Goal: Information Seeking & Learning: Find contact information

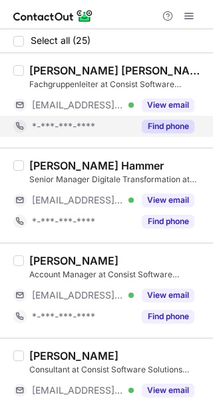
click at [172, 122] on button "Find phone" at bounding box center [168, 126] width 52 height 13
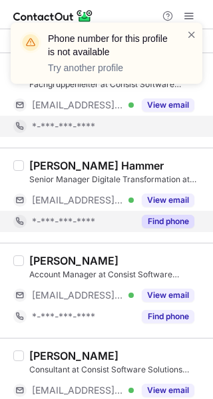
click at [176, 228] on div "Find phone" at bounding box center [164, 221] width 60 height 21
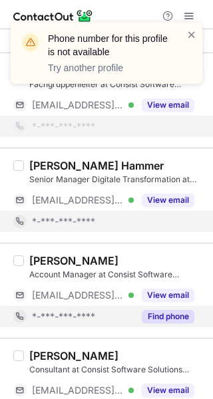
click at [167, 313] on button "Find phone" at bounding box center [168, 316] width 52 height 13
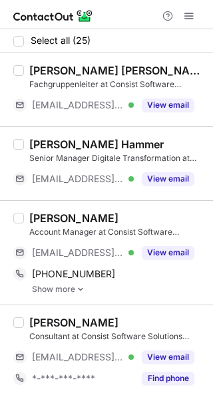
click at [61, 288] on link "Show more" at bounding box center [118, 288] width 173 height 9
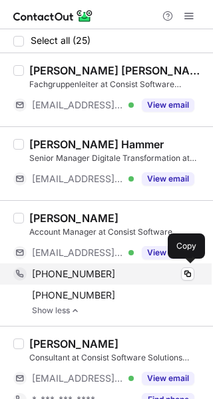
click at [124, 276] on div "+496103397442" at bounding box center [113, 274] width 162 height 12
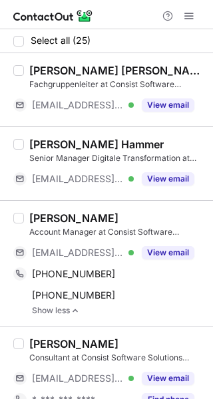
click at [39, 216] on div "Hartmut Hamann" at bounding box center [73, 217] width 89 height 13
copy div "Hartmut"
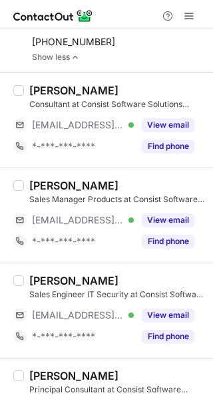
scroll to position [258, 0]
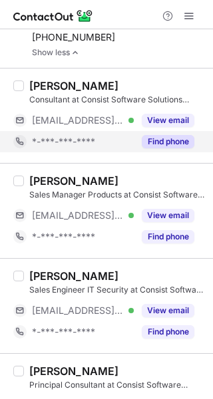
click at [165, 140] on button "Find phone" at bounding box center [168, 141] width 52 height 13
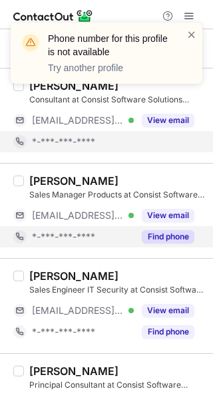
click at [173, 232] on button "Find phone" at bounding box center [168, 236] width 52 height 13
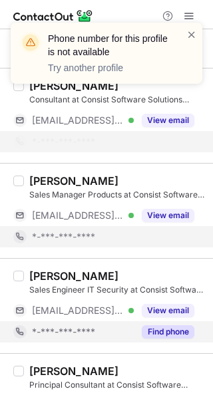
click at [161, 326] on button "Find phone" at bounding box center [168, 331] width 52 height 13
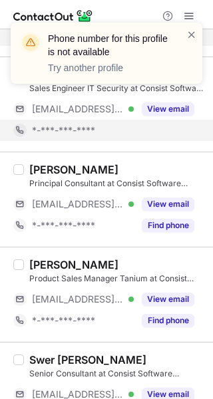
scroll to position [439, 0]
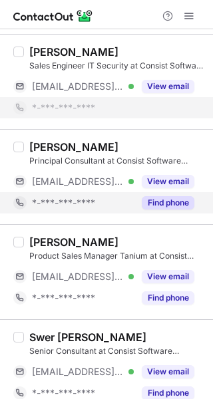
click at [169, 196] on button "Find phone" at bounding box center [168, 202] width 52 height 13
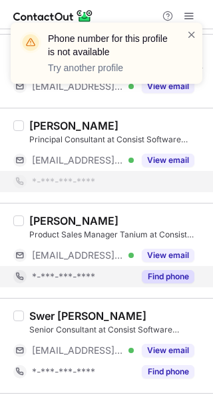
click at [175, 276] on button "Find phone" at bounding box center [168, 276] width 52 height 13
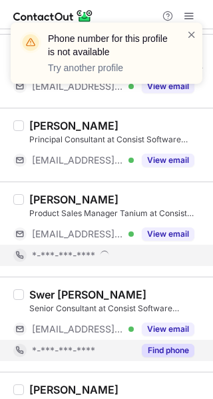
click at [171, 351] on button "Find phone" at bounding box center [168, 349] width 52 height 13
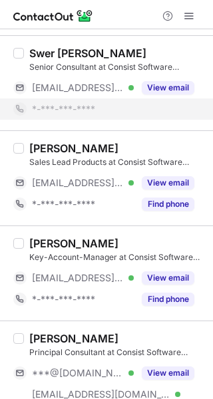
scroll to position [661, 0]
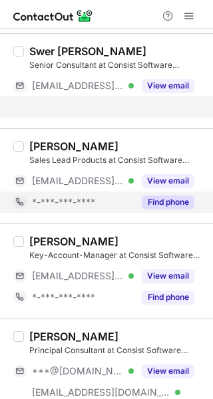
click at [168, 197] on div "Joscha Sternadel Sales Lead Products at Consist Software Solutions GmbH ***@con…" at bounding box center [106, 175] width 213 height 95
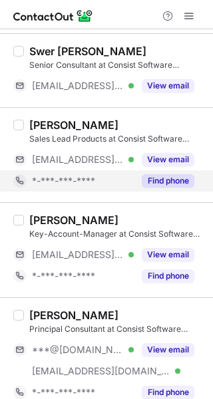
click at [172, 177] on button "Find phone" at bounding box center [168, 180] width 52 height 13
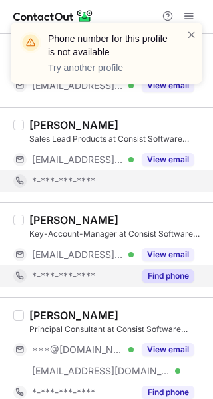
click at [161, 274] on button "Find phone" at bounding box center [168, 275] width 52 height 13
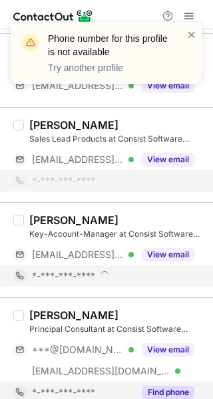
click at [160, 381] on div "Find phone" at bounding box center [164, 391] width 60 height 21
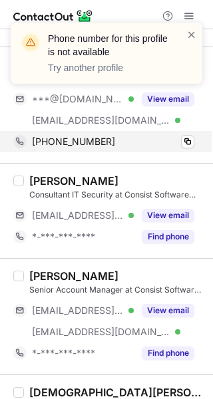
scroll to position [886, 0]
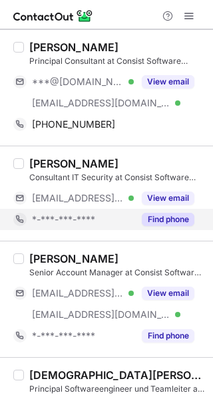
click at [160, 213] on button "Find phone" at bounding box center [168, 219] width 52 height 13
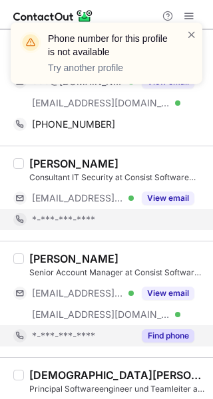
click at [156, 329] on button "Find phone" at bounding box center [168, 335] width 52 height 13
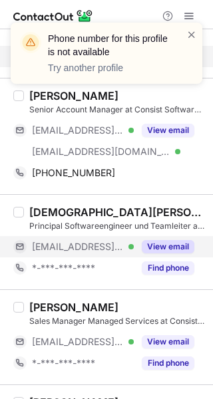
scroll to position [1050, 0]
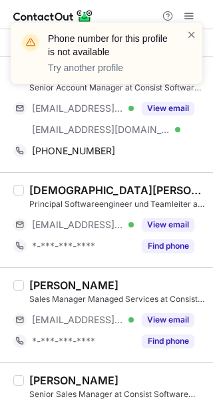
click at [172, 177] on div "Christian Bergert Principal Softwareengineer und Teamleiter at Consist Software…" at bounding box center [106, 219] width 213 height 95
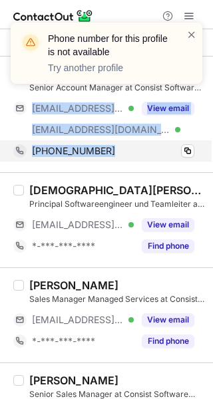
drag, startPoint x: 197, startPoint y: 122, endPoint x: 171, endPoint y: 148, distance: 37.1
click at [171, 148] on div "Michael Meisner Senior Account Manager at Consist Software Solutions GmbH ***@w…" at bounding box center [114, 114] width 181 height 94
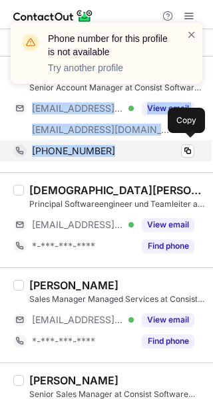
click at [171, 148] on div "+4915208943526" at bounding box center [113, 151] width 162 height 12
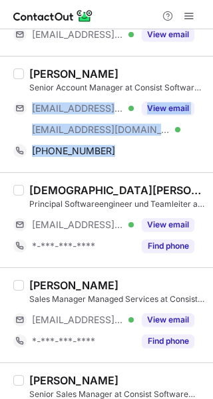
click at [42, 68] on div "Michael Meisner" at bounding box center [73, 73] width 89 height 13
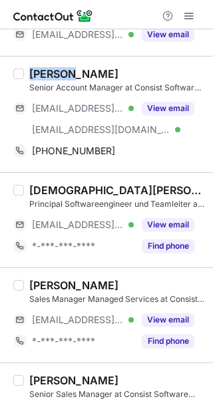
click at [42, 68] on div "Michael Meisner" at bounding box center [73, 73] width 89 height 13
copy div "Michael"
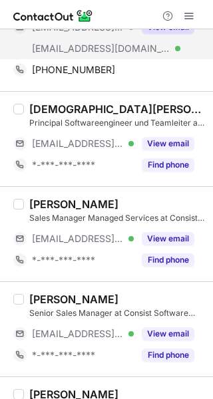
scroll to position [1142, 0]
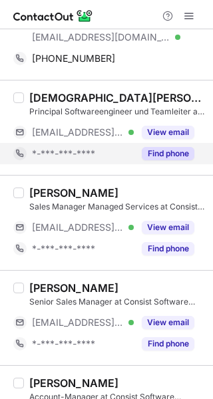
click at [169, 147] on button "Find phone" at bounding box center [168, 153] width 52 height 13
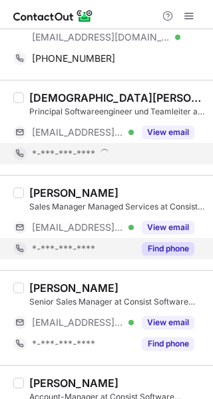
click at [169, 242] on button "Find phone" at bounding box center [168, 248] width 52 height 13
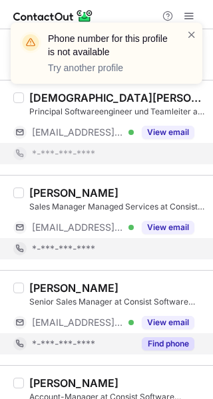
click at [169, 347] on div "Find phone" at bounding box center [164, 343] width 60 height 21
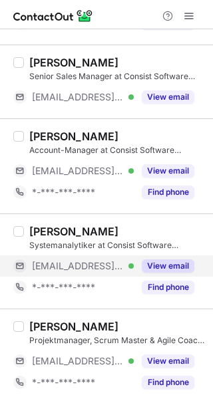
scroll to position [1325, 0]
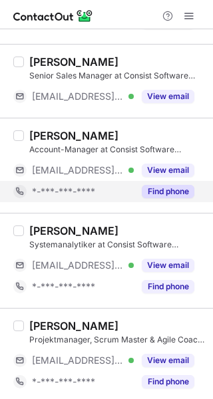
click at [167, 189] on button "Find phone" at bounding box center [168, 191] width 52 height 13
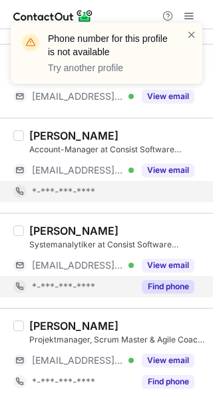
click at [169, 280] on button "Find phone" at bounding box center [168, 286] width 52 height 13
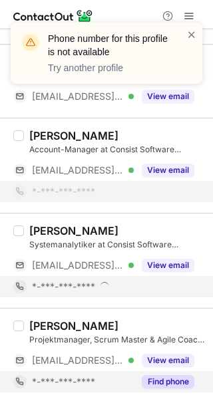
click at [167, 375] on button "Find phone" at bounding box center [168, 381] width 52 height 13
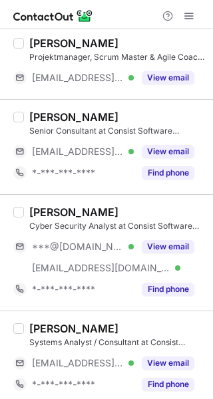
scroll to position [1567, 0]
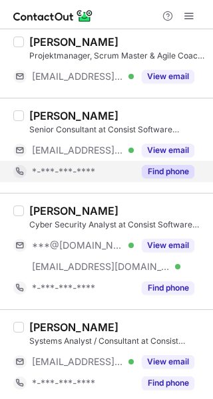
click at [169, 168] on button "Find phone" at bounding box center [168, 171] width 52 height 13
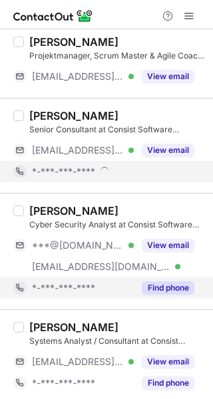
click at [161, 290] on div "Find phone" at bounding box center [164, 287] width 60 height 21
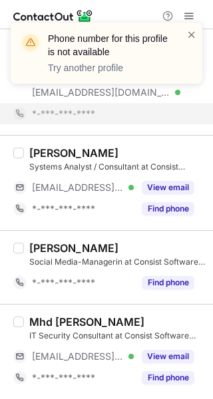
scroll to position [1714, 0]
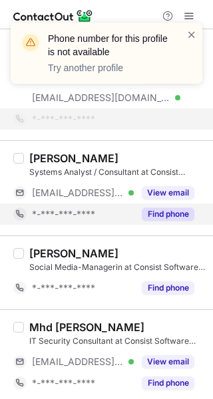
click at [174, 216] on div "Find phone" at bounding box center [164, 213] width 60 height 21
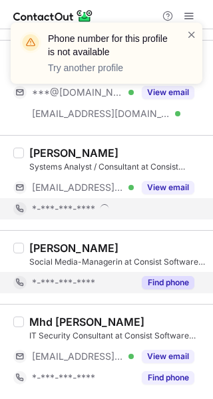
scroll to position [1693, 0]
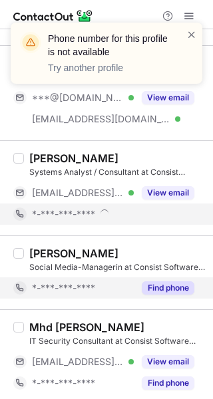
click at [173, 277] on div "Find phone" at bounding box center [164, 287] width 60 height 21
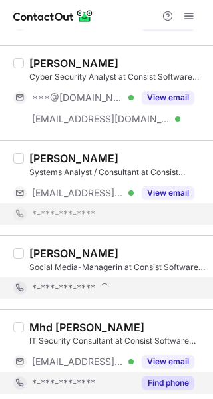
click at [161, 381] on button "Find phone" at bounding box center [168, 382] width 52 height 13
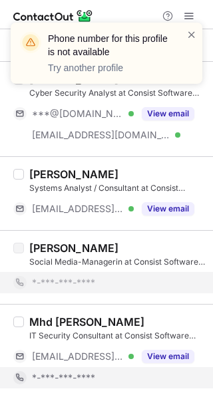
scroll to position [1671, 0]
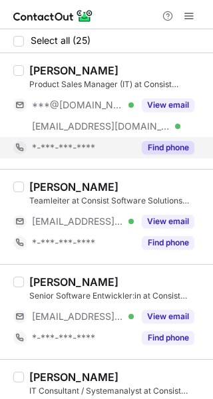
click at [184, 155] on div "Find phone" at bounding box center [164, 147] width 60 height 21
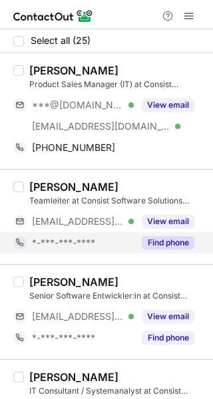
click at [171, 241] on button "Find phone" at bounding box center [168, 242] width 52 height 13
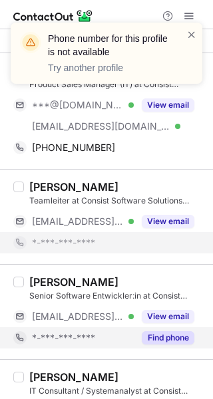
click at [166, 336] on button "Find phone" at bounding box center [168, 337] width 52 height 13
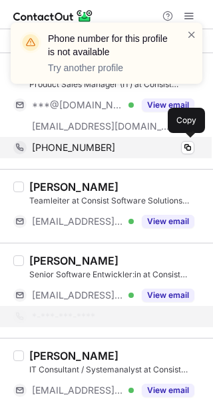
click at [142, 140] on div "+491732174454 Copy" at bounding box center [103, 147] width 181 height 21
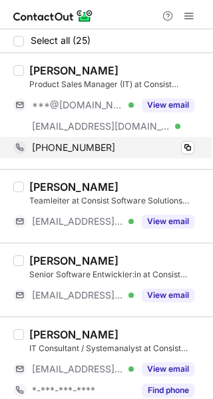
click at [142, 140] on div "+491732174454 Copy" at bounding box center [103, 147] width 181 height 21
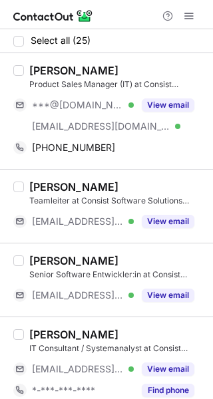
click at [51, 66] on div "Benjamin Jonas" at bounding box center [73, 70] width 89 height 13
copy div "Benjamin"
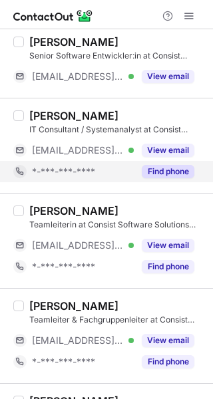
scroll to position [221, 0]
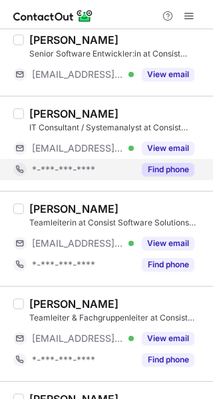
click at [167, 168] on button "Find phone" at bounding box center [168, 169] width 52 height 13
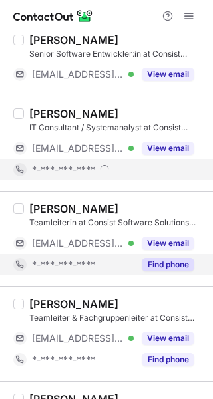
click at [167, 262] on button "Find phone" at bounding box center [168, 264] width 52 height 13
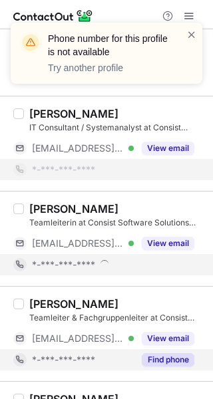
click at [165, 357] on button "Find phone" at bounding box center [168, 359] width 52 height 13
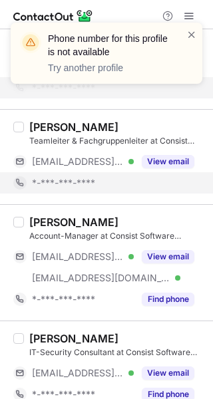
scroll to position [377, 0]
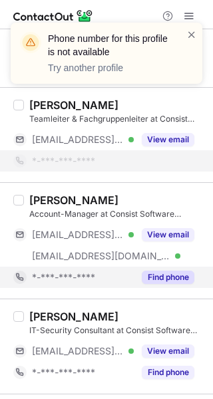
click at [161, 298] on div "Anton J. IT-Security Consultant at Consist Software Solutions GmbH ***@consist.…" at bounding box center [106, 345] width 213 height 95
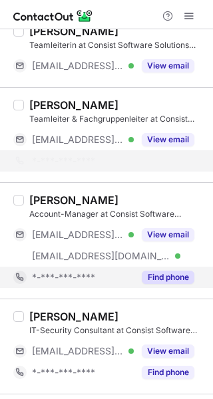
click at [167, 270] on button "Find phone" at bounding box center [168, 276] width 52 height 13
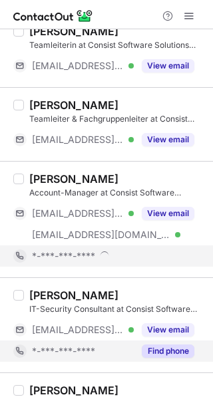
click at [168, 344] on button "Find phone" at bounding box center [168, 350] width 52 height 13
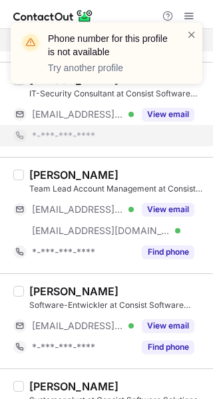
scroll to position [607, 0]
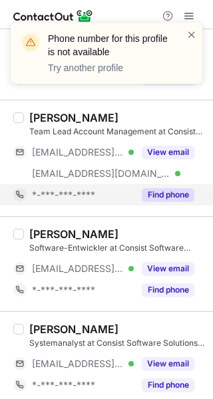
click at [177, 208] on div "Betül Karadeniz Team Lead Account Management at Consist Software Solutions GmbH…" at bounding box center [106, 158] width 213 height 116
click at [177, 196] on button "Find phone" at bounding box center [168, 194] width 52 height 13
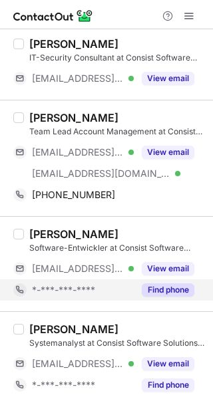
click at [167, 284] on button "Find phone" at bounding box center [168, 289] width 52 height 13
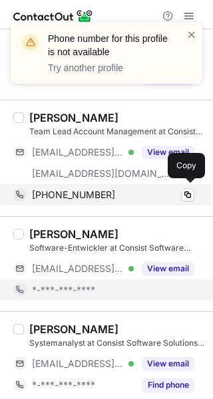
click at [163, 189] on div "+491733415342" at bounding box center [113, 195] width 162 height 12
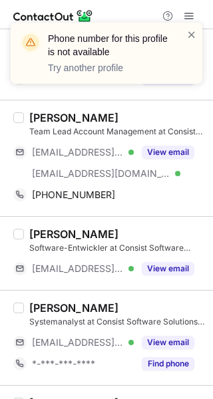
click at [43, 111] on div "Betül Karadeniz" at bounding box center [73, 117] width 89 height 13
copy div "Betül"
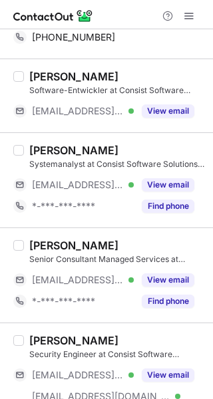
scroll to position [765, 0]
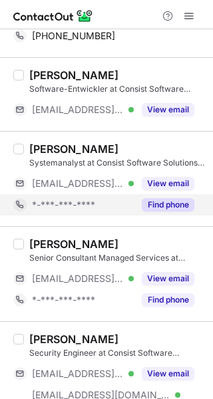
click at [165, 199] on button "Find phone" at bounding box center [168, 204] width 52 height 13
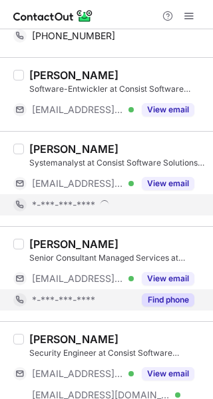
click at [175, 293] on button "Find phone" at bounding box center [168, 299] width 52 height 13
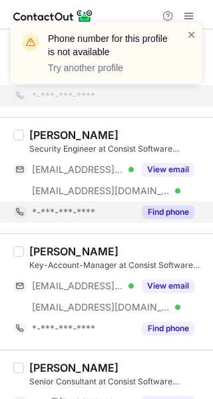
scroll to position [948, 0]
click at [173, 209] on button "Find phone" at bounding box center [168, 211] width 52 height 13
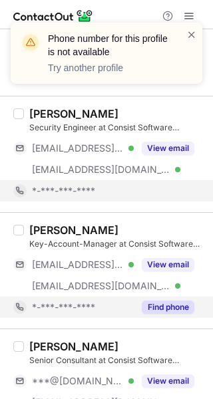
click at [172, 304] on button "Find phone" at bounding box center [168, 306] width 52 height 13
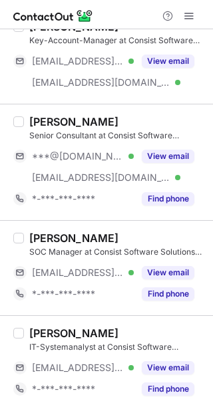
scroll to position [1142, 0]
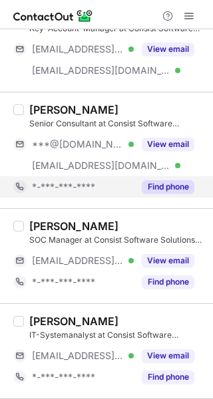
click at [168, 189] on button "Find phone" at bounding box center [168, 186] width 52 height 13
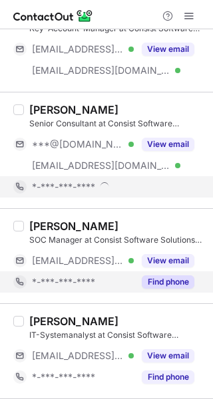
click at [169, 285] on div "Find phone" at bounding box center [164, 281] width 60 height 21
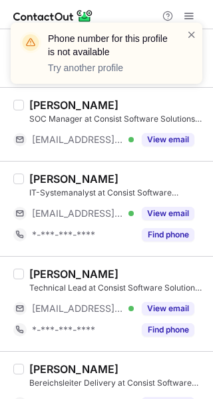
scroll to position [1258, 0]
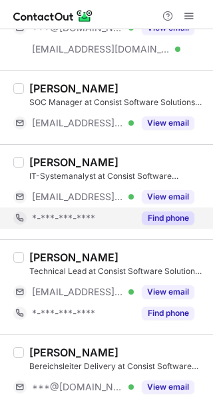
click at [174, 215] on button "Find phone" at bounding box center [168, 217] width 52 height 13
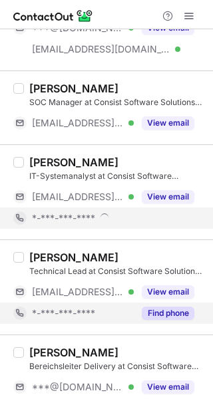
click at [173, 306] on button "Find phone" at bounding box center [168, 312] width 52 height 13
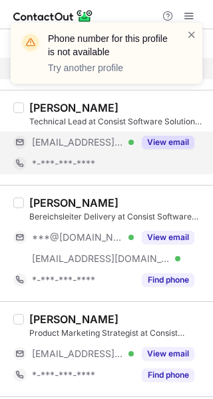
scroll to position [1410, 0]
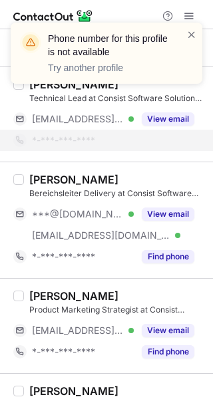
click at [165, 278] on div "Ann Stark Product Marketing Strategist at Consist Software Solutions GmbH ***@c…" at bounding box center [106, 325] width 213 height 95
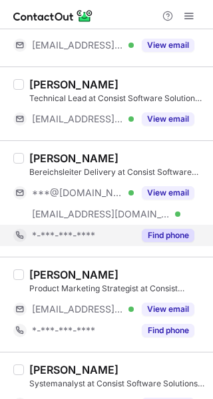
click at [166, 231] on button "Find phone" at bounding box center [168, 235] width 52 height 13
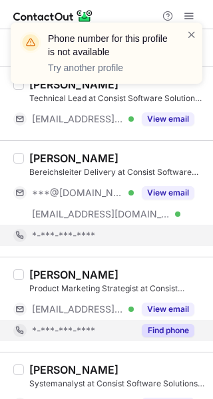
click at [171, 324] on button "Find phone" at bounding box center [168, 330] width 52 height 13
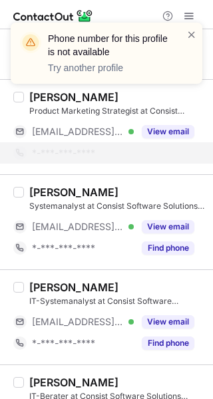
scroll to position [1567, 0]
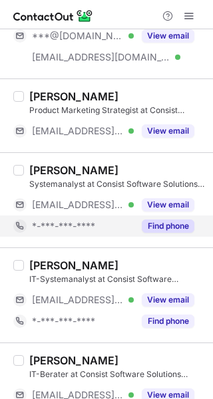
click at [173, 219] on button "Find phone" at bounding box center [168, 225] width 52 height 13
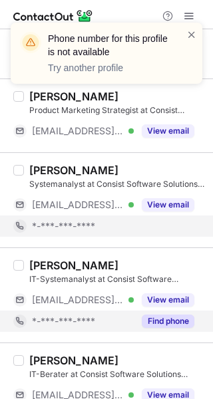
click at [168, 316] on button "Find phone" at bounding box center [168, 320] width 52 height 13
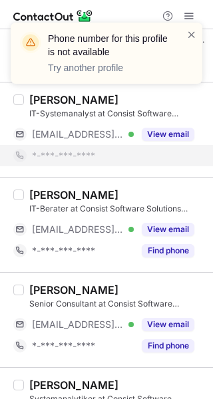
scroll to position [1708, 0]
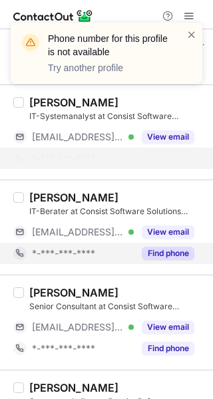
click at [180, 242] on div "Find phone" at bounding box center [164, 252] width 60 height 21
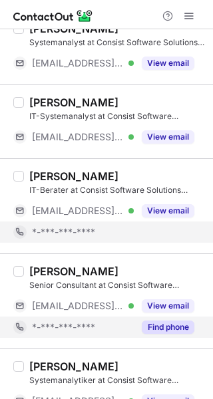
click at [182, 320] on button "Find phone" at bounding box center [168, 326] width 52 height 13
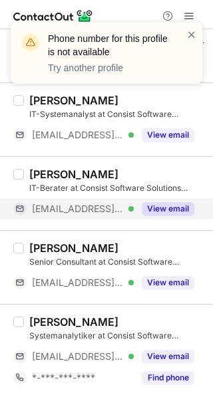
scroll to position [1705, 0]
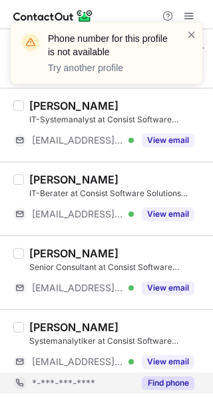
click at [167, 376] on button "Find phone" at bounding box center [168, 382] width 52 height 13
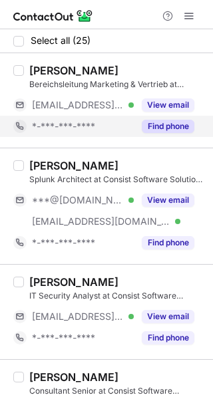
click at [187, 135] on div "Find phone" at bounding box center [164, 126] width 60 height 21
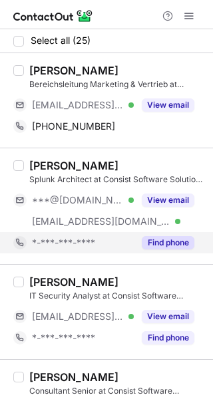
click at [179, 244] on button "Find phone" at bounding box center [168, 242] width 52 height 13
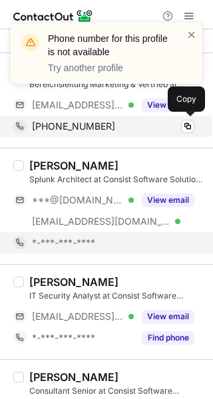
click at [177, 134] on div "+491734306503 Copy" at bounding box center [103, 126] width 181 height 21
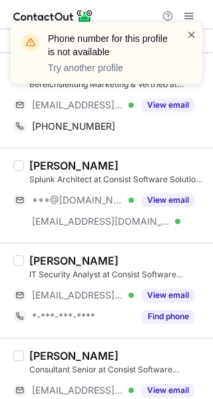
click at [196, 30] on span at bounding box center [191, 34] width 11 height 13
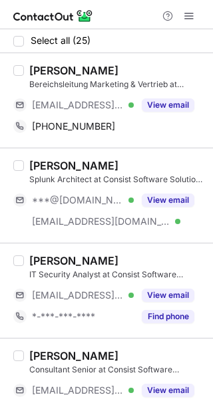
click at [39, 64] on div "Mirko Reich" at bounding box center [73, 70] width 89 height 13
copy div "Mirko"
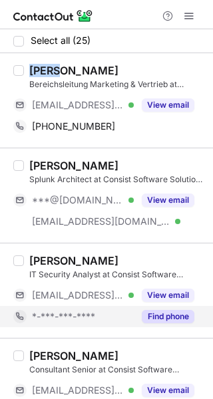
click at [160, 312] on button "Find phone" at bounding box center [168, 316] width 52 height 13
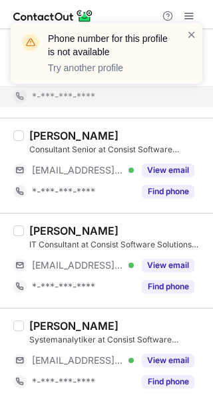
scroll to position [223, 0]
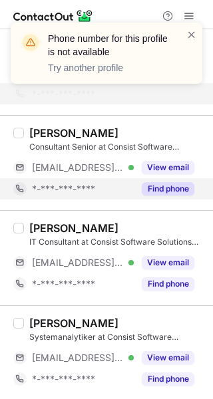
click at [173, 188] on button "Find phone" at bounding box center [168, 188] width 52 height 13
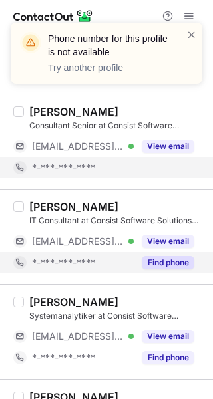
click at [171, 261] on button "Find phone" at bounding box center [168, 262] width 52 height 13
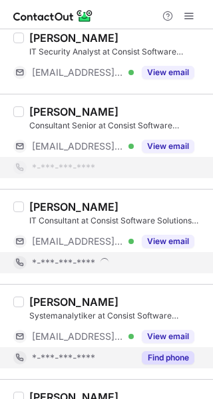
click at [165, 359] on button "Find phone" at bounding box center [168, 357] width 52 height 13
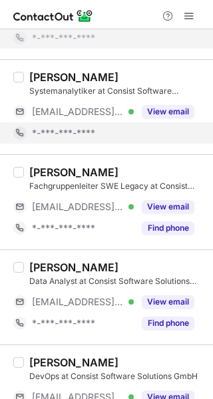
scroll to position [429, 0]
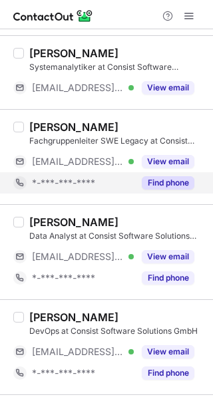
click at [173, 201] on div "Sönke Steffen Fachgruppenleiter SWE Legacy at Consist Software Solutions GmbH *…" at bounding box center [106, 156] width 213 height 95
click at [169, 184] on button "Find phone" at bounding box center [168, 182] width 52 height 13
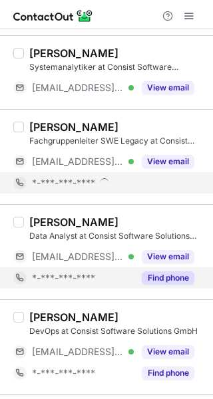
click at [161, 284] on div "Find phone" at bounding box center [164, 277] width 60 height 21
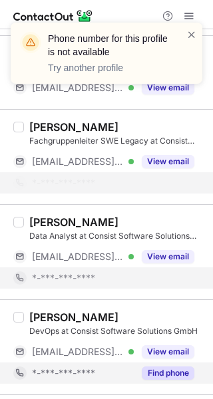
click at [165, 373] on button "Find phone" at bounding box center [168, 372] width 52 height 13
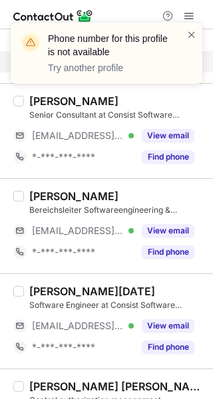
scroll to position [698, 0]
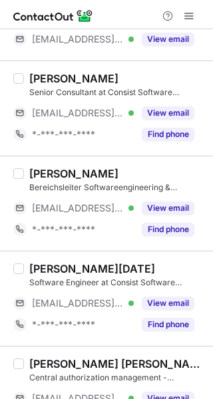
click at [175, 143] on div "Britta Haase Senior Consultant at Consist Software Solutions GmbH ***@consist.d…" at bounding box center [106, 107] width 213 height 95
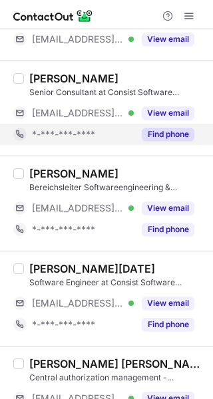
click at [173, 136] on button "Find phone" at bounding box center [168, 134] width 52 height 13
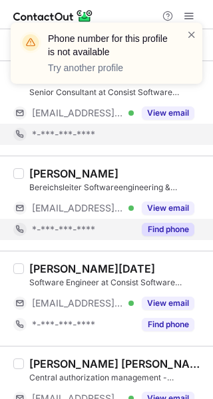
click at [177, 229] on button "Find phone" at bounding box center [168, 229] width 52 height 13
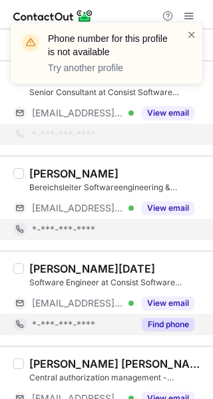
click at [165, 323] on button "Find phone" at bounding box center [168, 324] width 52 height 13
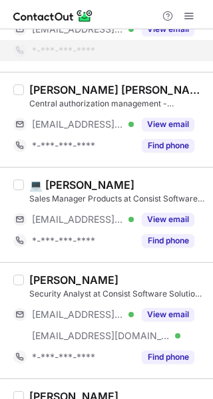
scroll to position [930, 0]
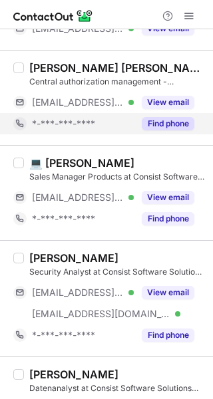
click at [175, 140] on div "Dennis Christopher Baer Central authorization management - ib.sh Kiel at Consis…" at bounding box center [106, 97] width 213 height 95
click at [172, 128] on div "Find phone" at bounding box center [164, 123] width 60 height 21
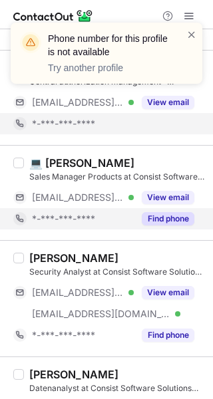
click at [164, 212] on button "Find phone" at bounding box center [168, 218] width 52 height 13
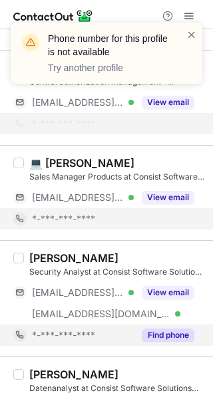
click at [169, 328] on button "Find phone" at bounding box center [168, 334] width 52 height 13
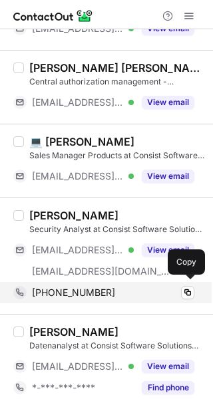
click at [167, 294] on div "+491627797215" at bounding box center [113, 292] width 162 height 12
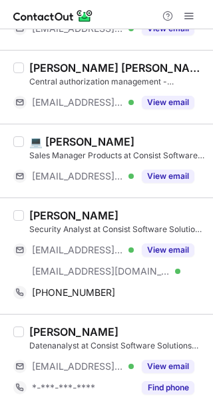
click at [41, 211] on div "Björn Lockenvitz" at bounding box center [73, 215] width 89 height 13
copy div "Björn"
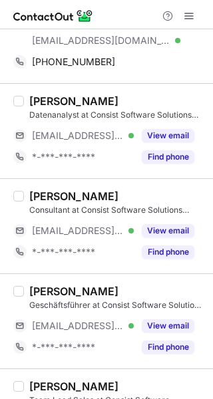
scroll to position [1165, 0]
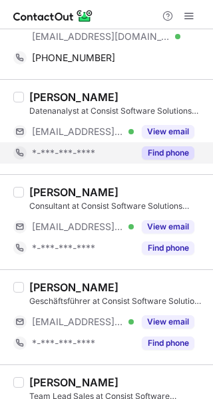
click at [163, 149] on button "Find phone" at bounding box center [168, 152] width 52 height 13
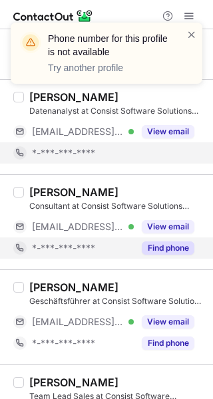
click at [171, 241] on button "Find phone" at bounding box center [168, 247] width 52 height 13
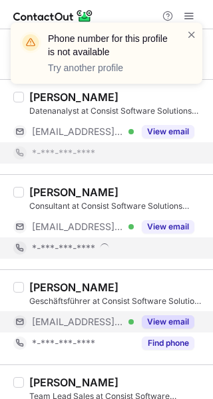
click at [167, 327] on div "View email" at bounding box center [164, 321] width 60 height 21
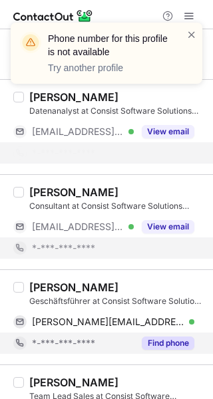
click at [167, 336] on button "Find phone" at bounding box center [168, 342] width 52 height 13
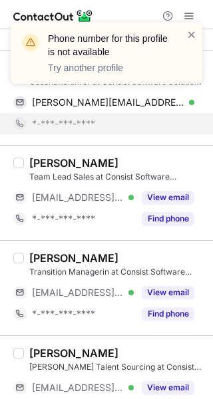
scroll to position [1342, 0]
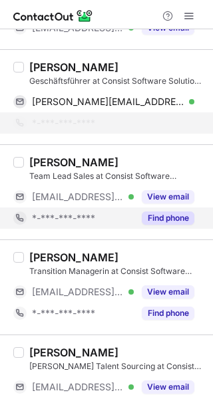
click at [176, 216] on button "Find phone" at bounding box center [168, 217] width 52 height 13
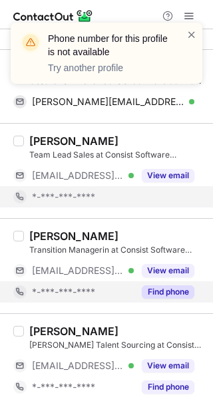
click at [173, 281] on div "Find phone" at bounding box center [164, 291] width 60 height 21
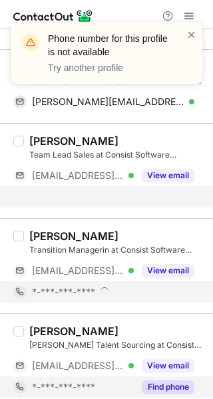
click at [171, 385] on button "Find phone" at bounding box center [168, 386] width 52 height 13
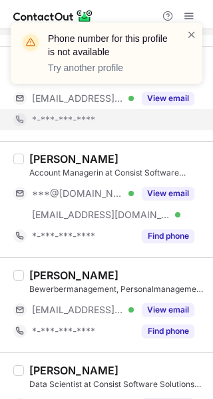
scroll to position [1597, 0]
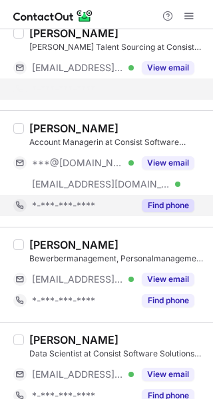
click at [176, 198] on div "Stephanie Kolz Account Managerin at Consist Software Solutions GmbH ***@gmail.c…" at bounding box center [106, 168] width 213 height 116
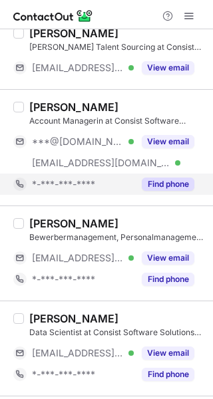
click at [173, 177] on button "Find phone" at bounding box center [168, 183] width 52 height 13
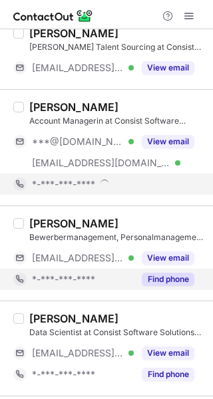
click at [169, 272] on button "Find phone" at bounding box center [168, 278] width 52 height 13
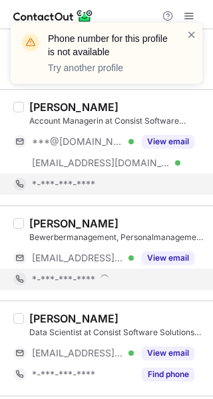
scroll to position [1683, 0]
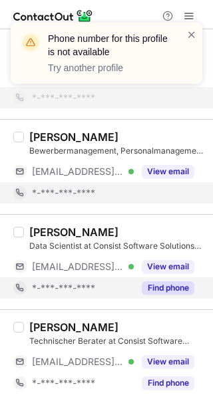
click at [166, 283] on button "Find phone" at bounding box center [168, 287] width 52 height 13
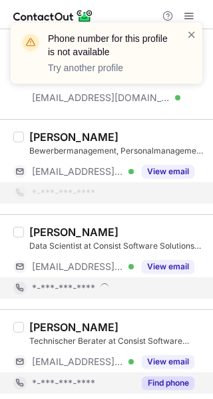
click at [165, 376] on button "Find phone" at bounding box center [168, 382] width 52 height 13
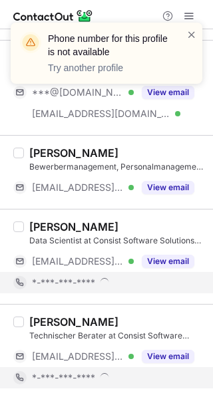
scroll to position [1641, 0]
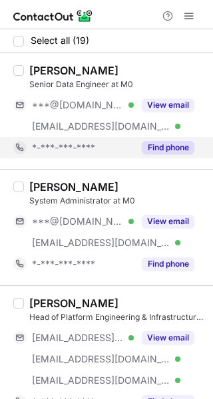
click at [176, 142] on button "Find phone" at bounding box center [168, 147] width 52 height 13
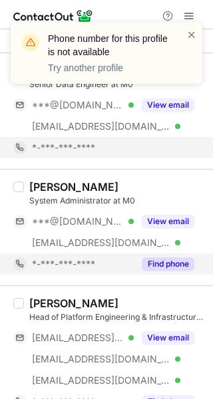
click at [169, 262] on button "Find phone" at bounding box center [168, 263] width 52 height 13
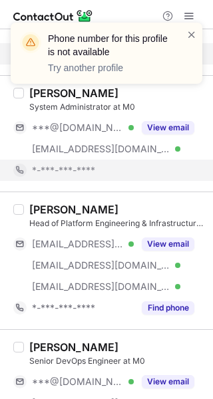
scroll to position [129, 0]
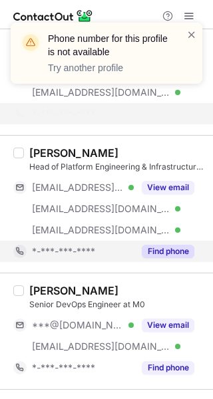
click at [174, 252] on button "Find phone" at bounding box center [168, 250] width 52 height 13
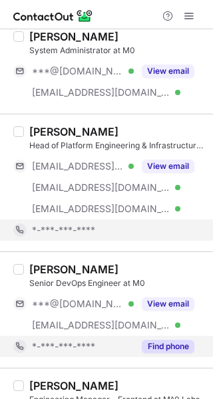
click at [169, 345] on button "Find phone" at bounding box center [168, 345] width 52 height 13
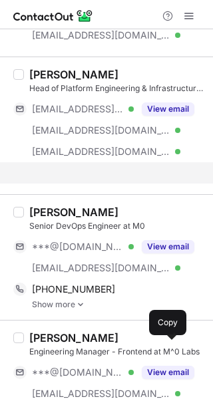
scroll to position [209, 0]
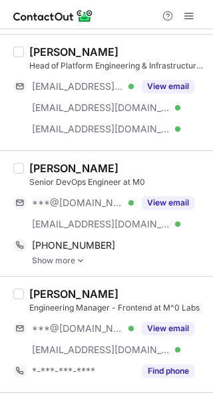
click at [70, 260] on link "Show more" at bounding box center [118, 260] width 173 height 9
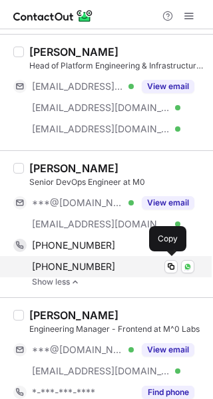
click at [126, 266] on div "+4915140158427" at bounding box center [113, 266] width 162 height 12
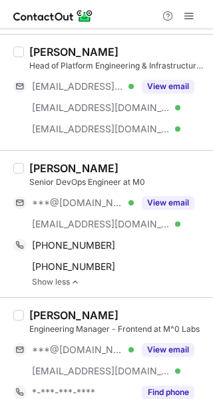
click at [44, 161] on div "Ihor Protasovytskyi" at bounding box center [73, 167] width 89 height 13
copy div "Ihor"
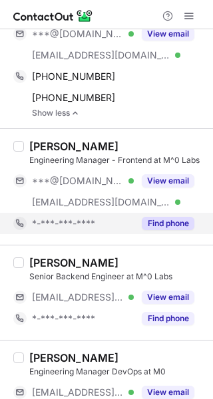
scroll to position [378, 0]
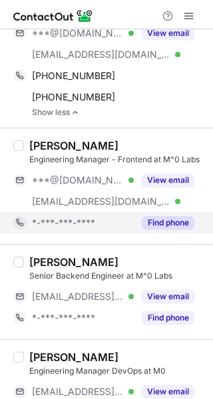
click at [163, 216] on button "Find phone" at bounding box center [168, 222] width 52 height 13
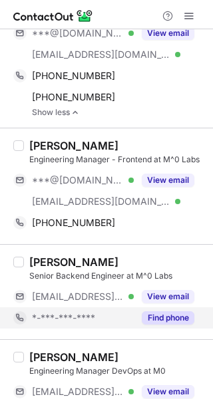
click at [157, 311] on button "Find phone" at bounding box center [168, 317] width 52 height 13
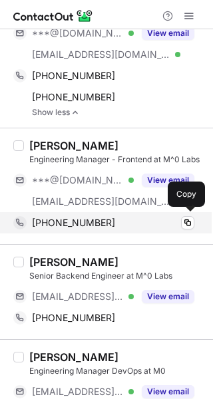
click at [150, 224] on div "+4917687791298" at bounding box center [113, 223] width 162 height 12
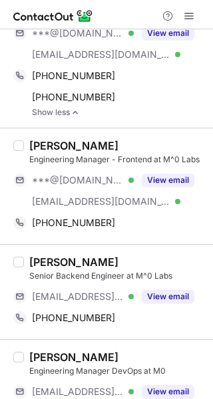
click at [51, 148] on div "Osmar Matos" at bounding box center [73, 145] width 89 height 13
copy div "Osmar"
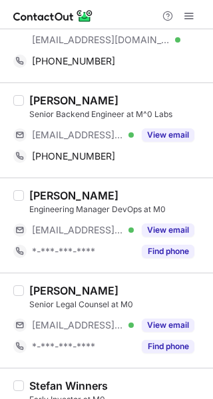
scroll to position [540, 0]
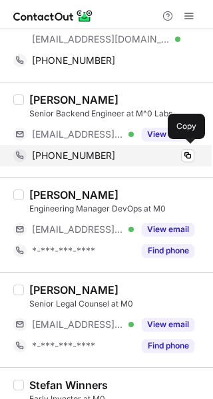
click at [163, 151] on div "+4989540418827" at bounding box center [113, 155] width 162 height 12
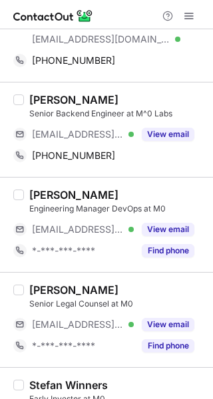
click at [45, 93] on div "Holger Lösken" at bounding box center [73, 99] width 89 height 13
copy div "Holger"
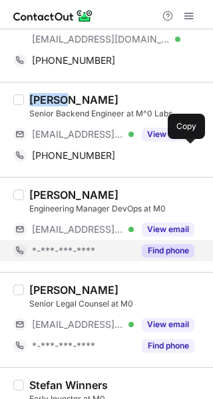
click at [171, 246] on button "Find phone" at bounding box center [168, 250] width 52 height 13
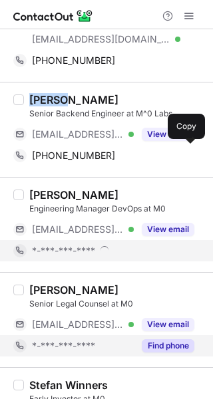
click at [170, 345] on button "Find phone" at bounding box center [168, 345] width 52 height 13
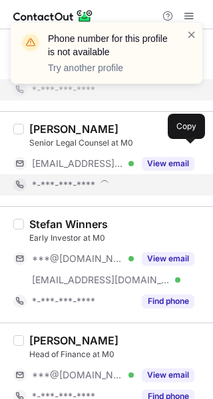
scroll to position [705, 0]
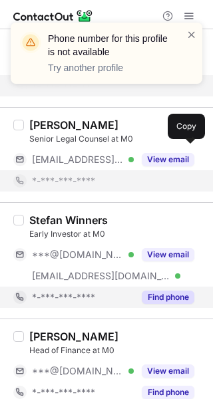
click at [175, 290] on button "Find phone" at bounding box center [168, 296] width 52 height 13
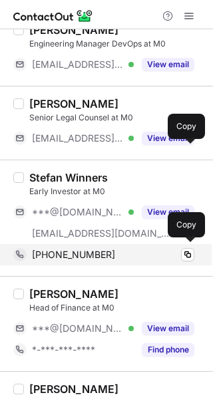
click at [153, 244] on div "+491707667786 Copy" at bounding box center [103, 254] width 181 height 21
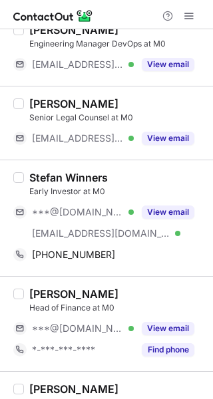
click at [44, 180] on div "Stefan Winners" at bounding box center [68, 177] width 78 height 13
copy div "Stefan"
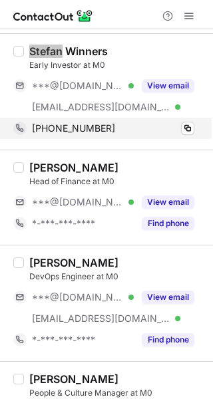
scroll to position [867, 0]
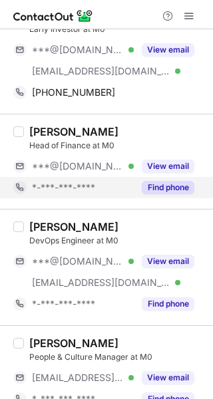
click at [165, 182] on button "Find phone" at bounding box center [168, 187] width 52 height 13
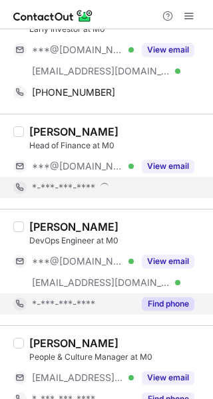
click at [163, 304] on button "Find phone" at bounding box center [168, 303] width 52 height 13
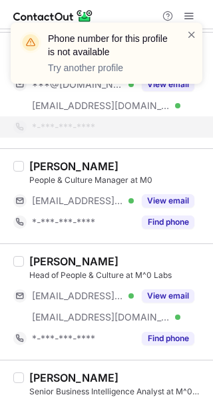
scroll to position [1024, 0]
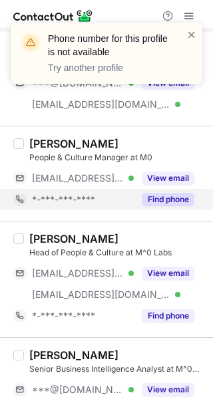
click at [165, 220] on div "Select all (19) Adam Stibal Senior Data Engineer at M0 ***@gmail.com Verified *…" at bounding box center [106, 19] width 213 height 2029
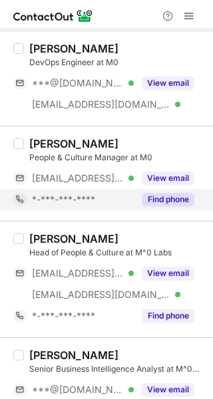
click at [170, 197] on button "Find phone" at bounding box center [168, 199] width 52 height 13
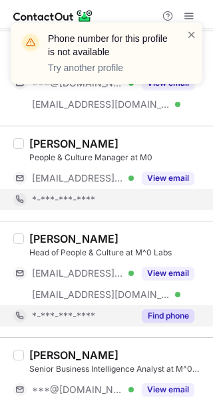
click at [151, 314] on button "Find phone" at bounding box center [168, 315] width 52 height 13
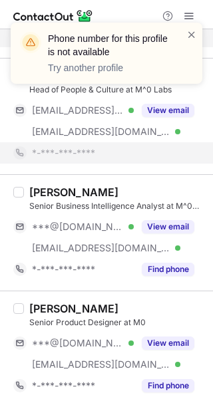
scroll to position [1187, 0]
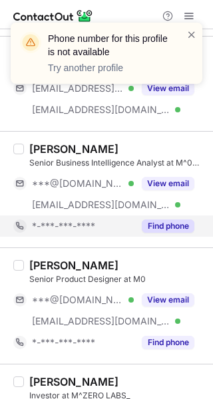
click at [173, 240] on div "Shahzad Shah Senior Business Intelligence Analyst at M^0 Labs ***@gmail.com Ver…" at bounding box center [106, 189] width 213 height 116
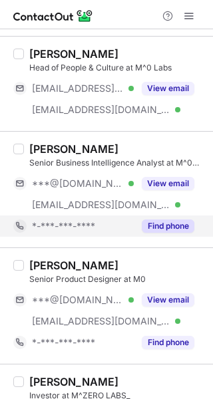
click at [183, 219] on button "Find phone" at bounding box center [168, 225] width 52 height 13
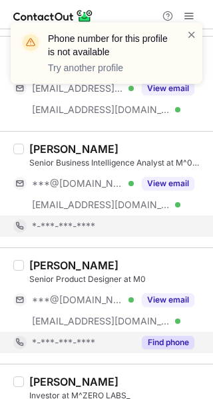
click at [167, 336] on button "Find phone" at bounding box center [168, 341] width 52 height 13
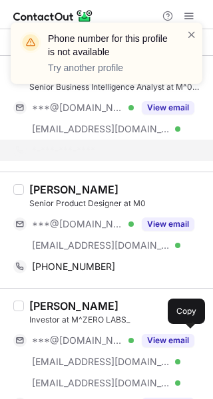
scroll to position [1267, 0]
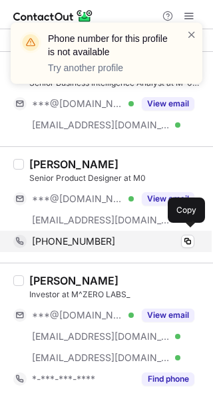
click at [175, 242] on div "+4915237169071" at bounding box center [113, 241] width 162 height 12
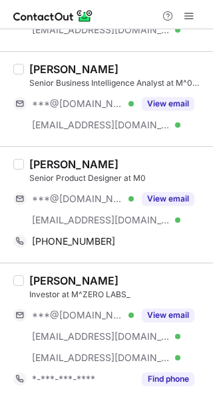
click at [45, 157] on div "Andrew Evdokimov" at bounding box center [73, 163] width 89 height 13
copy div "Andrew"
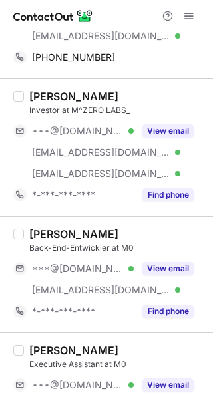
scroll to position [1454, 0]
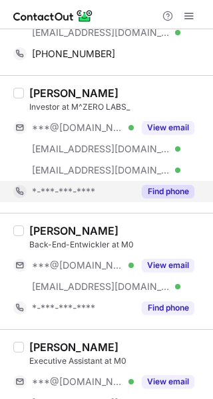
click at [175, 185] on button "Find phone" at bounding box center [168, 191] width 52 height 13
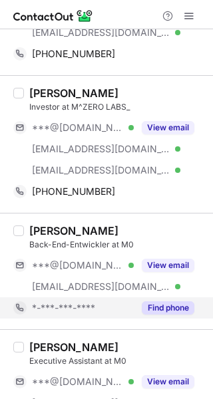
click at [163, 309] on button "Find phone" at bounding box center [168, 307] width 52 height 13
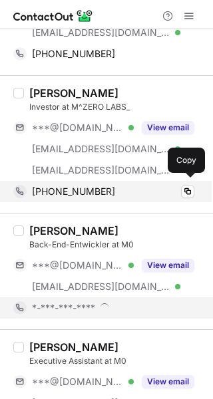
click at [161, 185] on div "+491738197869" at bounding box center [113, 191] width 162 height 12
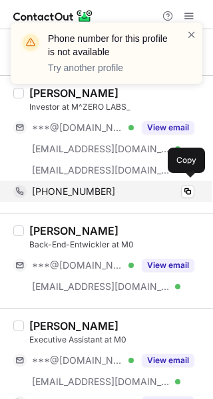
click at [51, 181] on div "+491738197869 Copy" at bounding box center [103, 191] width 181 height 21
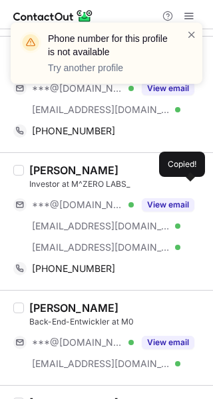
scroll to position [1377, 0]
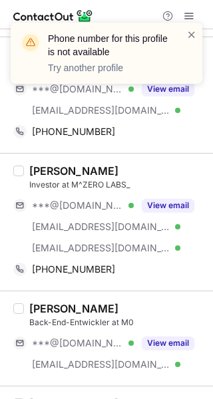
click at [29, 172] on div "Tim Rehder" at bounding box center [73, 170] width 89 height 13
copy div "Tim"
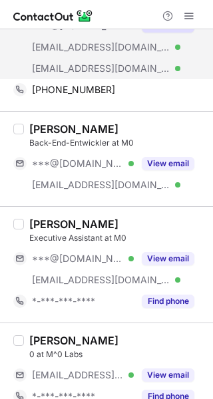
scroll to position [1569, 0]
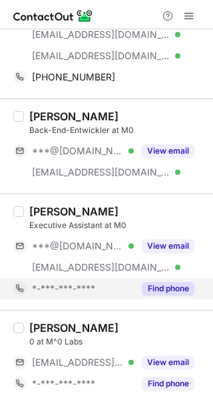
click at [157, 288] on button "Find phone" at bounding box center [168, 288] width 52 height 13
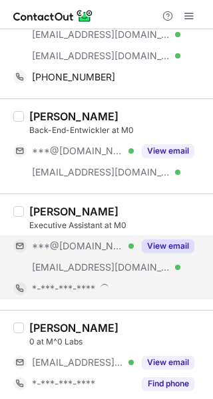
scroll to position [1571, 0]
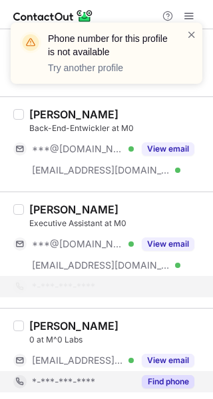
click at [173, 371] on div "Find phone" at bounding box center [164, 381] width 60 height 21
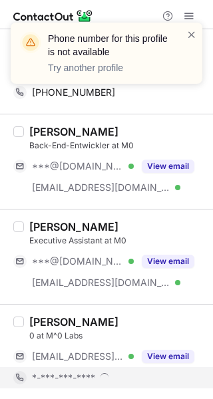
scroll to position [1549, 0]
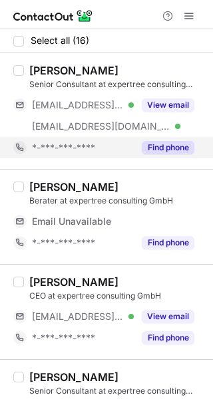
click at [168, 152] on button "Find phone" at bounding box center [168, 147] width 52 height 13
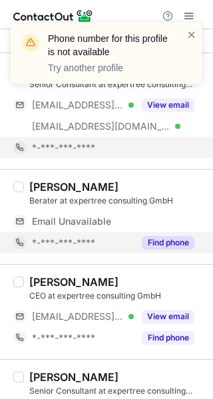
click at [160, 244] on button "Find phone" at bounding box center [168, 242] width 52 height 13
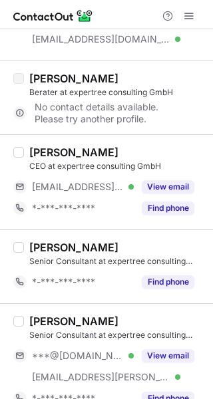
scroll to position [101, 0]
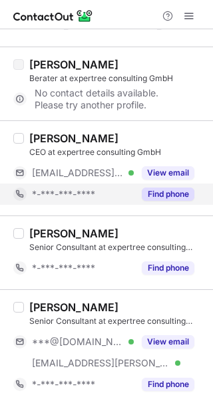
click at [171, 200] on button "Find phone" at bounding box center [168, 193] width 52 height 13
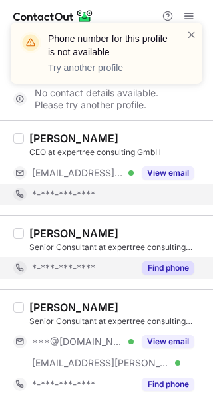
click at [175, 257] on div "Find phone" at bounding box center [164, 267] width 60 height 21
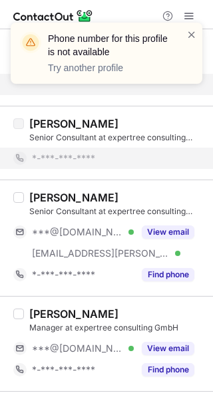
scroll to position [246, 0]
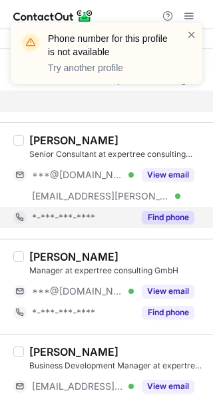
click at [173, 216] on button "Find phone" at bounding box center [168, 217] width 52 height 13
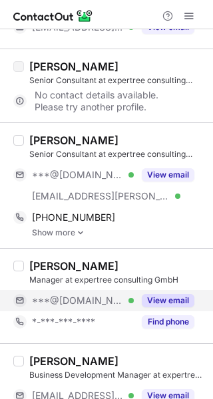
click at [169, 311] on div "Find phone" at bounding box center [164, 321] width 60 height 21
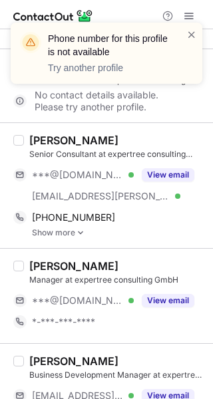
click at [51, 229] on link "Show more" at bounding box center [118, 232] width 173 height 9
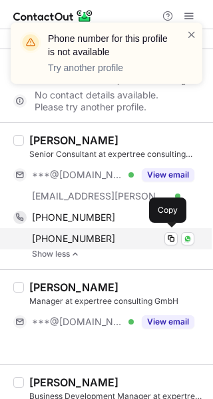
click at [141, 233] on div "+491792920615" at bounding box center [113, 239] width 162 height 12
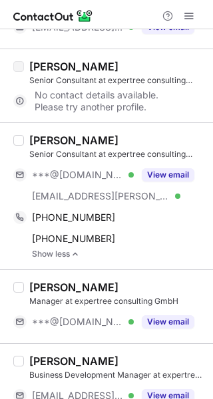
click at [35, 132] on div "Ina Schöne Senior Consultant at expertree consulting GmbH ***@gmail.com Verifie…" at bounding box center [106, 195] width 213 height 147
copy div "Ina"
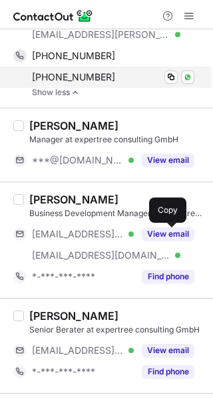
scroll to position [409, 0]
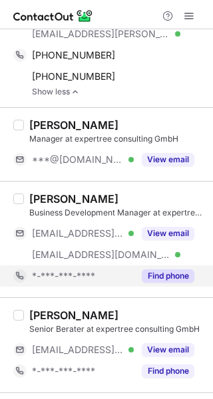
click at [161, 278] on button "Find phone" at bounding box center [168, 275] width 52 height 13
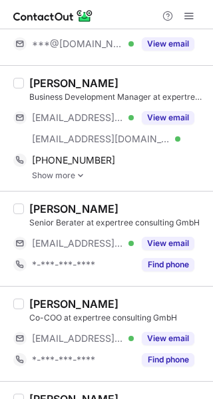
scroll to position [525, 0]
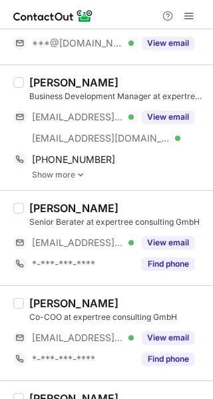
click at [64, 171] on link "Show more" at bounding box center [118, 174] width 173 height 9
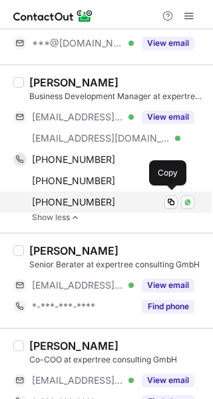
click at [134, 197] on div "+380674212571" at bounding box center [113, 202] width 162 height 12
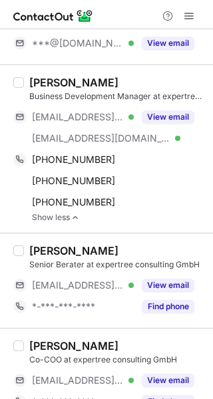
click at [42, 78] on div "Jan Keil" at bounding box center [73, 82] width 89 height 13
copy div "Jan"
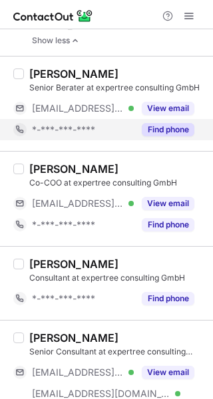
scroll to position [718, 0]
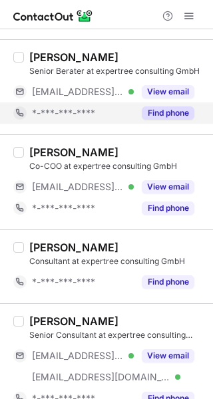
click at [181, 108] on button "Find phone" at bounding box center [168, 112] width 52 height 13
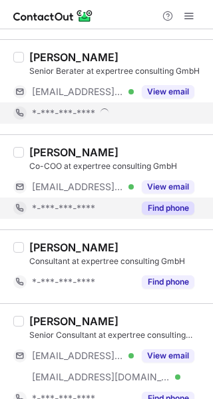
click at [169, 202] on button "Find phone" at bounding box center [168, 207] width 52 height 13
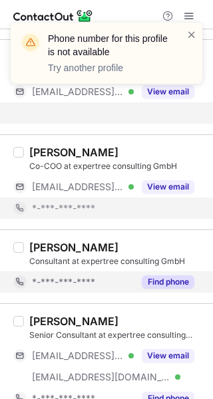
click at [173, 281] on button "Find phone" at bounding box center [168, 281] width 52 height 13
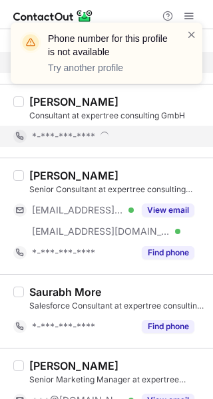
scroll to position [844, 0]
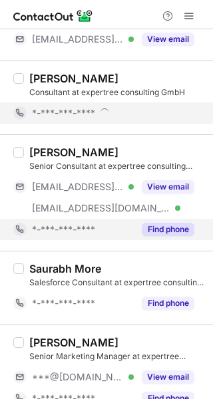
drag, startPoint x: 174, startPoint y: 248, endPoint x: 178, endPoint y: 223, distance: 25.6
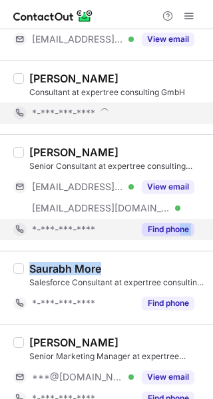
click at [178, 223] on button "Find phone" at bounding box center [168, 229] width 52 height 13
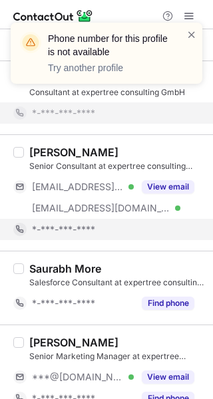
click at [164, 285] on div "Saurabh More Salesforce Consultant at expertree consulting GmbH *-***-***-**** …" at bounding box center [114, 288] width 181 height 52
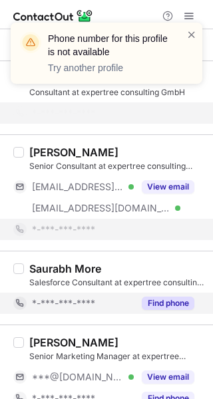
click at [164, 299] on button "Find phone" at bounding box center [168, 302] width 52 height 13
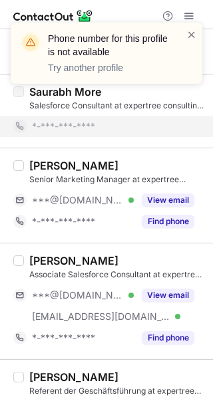
scroll to position [1001, 0]
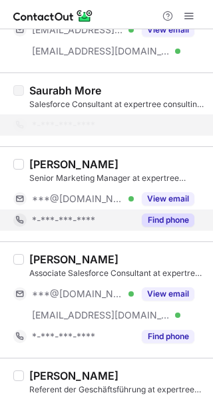
click at [172, 218] on button "Find phone" at bounding box center [168, 219] width 52 height 13
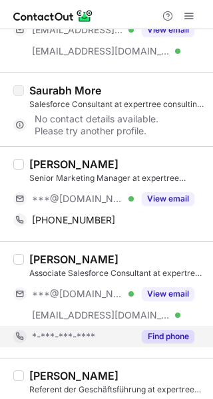
click at [169, 330] on button "Find phone" at bounding box center [168, 336] width 52 height 13
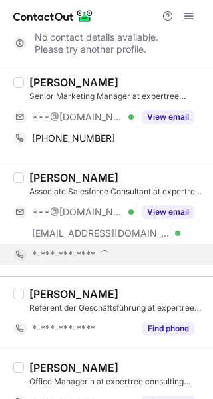
scroll to position [1090, 0]
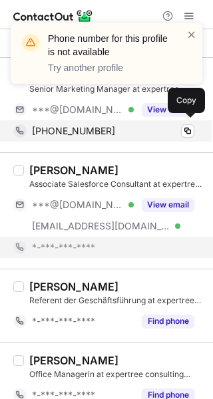
click at [173, 125] on div "+380668845215" at bounding box center [113, 131] width 162 height 12
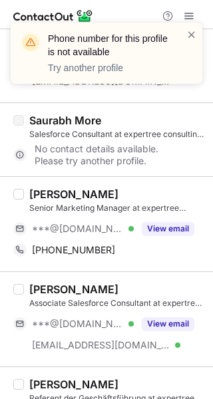
scroll to position [967, 0]
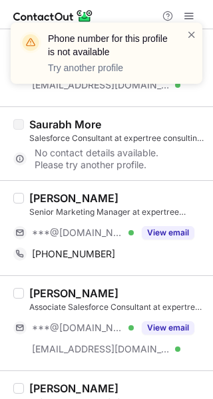
click at [40, 200] on div "Alina Nesvit" at bounding box center [73, 197] width 89 height 13
copy div "Alina"
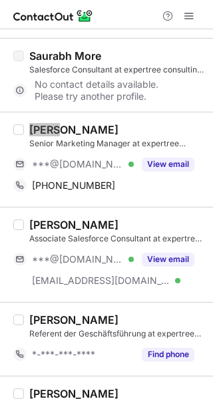
scroll to position [1082, 0]
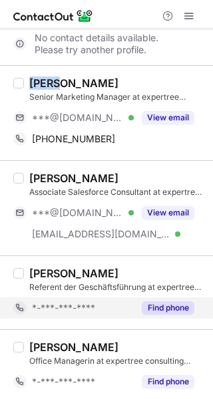
click at [157, 304] on button "Find phone" at bounding box center [168, 307] width 52 height 13
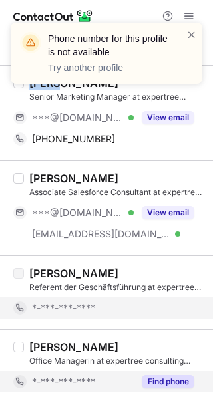
click at [169, 379] on button "Find phone" at bounding box center [168, 381] width 52 height 13
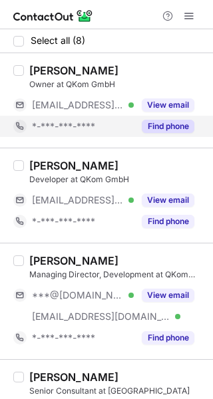
click at [173, 119] on div "Find phone" at bounding box center [164, 126] width 60 height 21
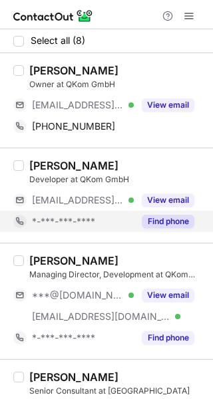
click at [171, 223] on button "Find phone" at bounding box center [168, 221] width 52 height 13
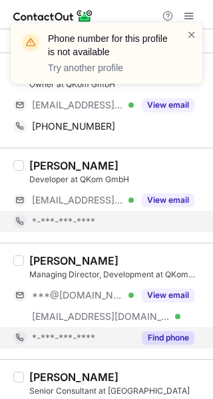
click at [173, 333] on button "Find phone" at bounding box center [168, 337] width 52 height 13
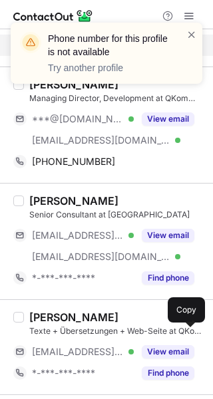
scroll to position [181, 0]
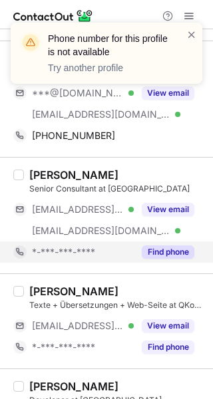
click at [174, 252] on button "Find phone" at bounding box center [168, 251] width 52 height 13
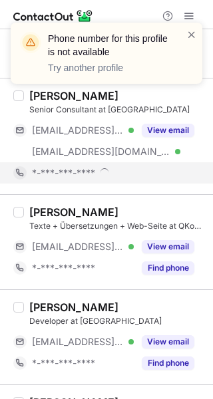
scroll to position [261, 0]
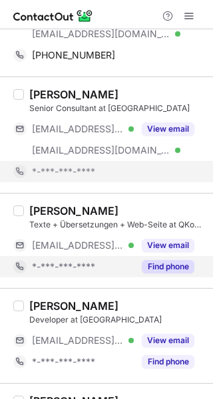
click at [171, 268] on button "Find phone" at bounding box center [168, 266] width 52 height 13
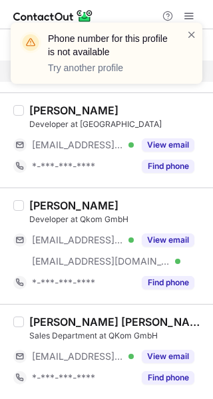
scroll to position [433, 0]
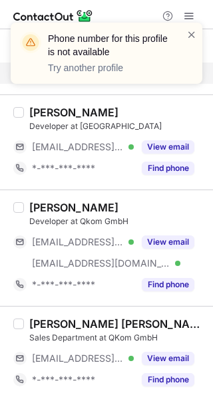
click at [177, 181] on div "[PERSON_NAME] Developer at QKom [EMAIL_ADDRESS][DOMAIN_NAME] Verified View emai…" at bounding box center [106, 141] width 213 height 95
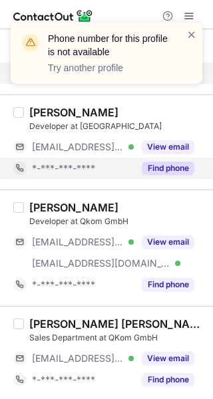
click at [177, 170] on button "Find phone" at bounding box center [168, 167] width 52 height 13
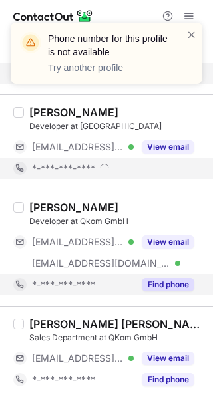
scroll to position [412, 0]
click at [170, 290] on div "Find phone" at bounding box center [164, 284] width 60 height 21
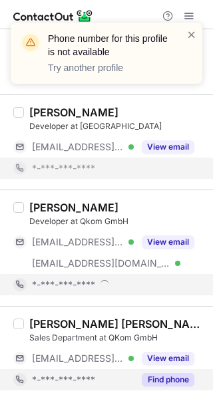
click at [167, 380] on button "Find phone" at bounding box center [168, 379] width 52 height 13
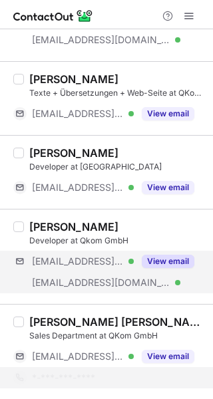
scroll to position [369, 0]
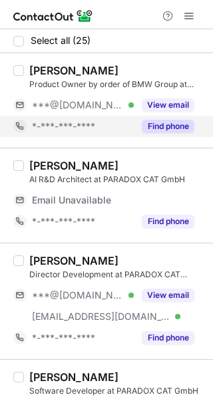
click at [161, 119] on div "Find phone" at bounding box center [164, 126] width 60 height 21
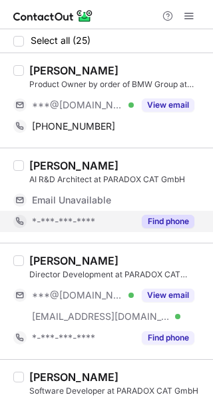
click at [169, 221] on button "Find phone" at bounding box center [168, 221] width 52 height 13
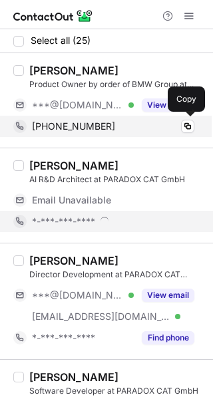
click at [175, 126] on div "[PHONE_NUMBER]" at bounding box center [113, 126] width 162 height 12
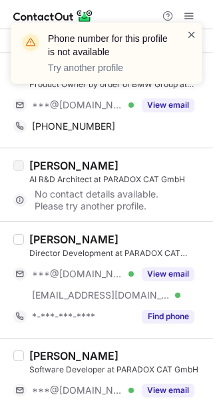
click at [193, 35] on span at bounding box center [191, 34] width 11 height 13
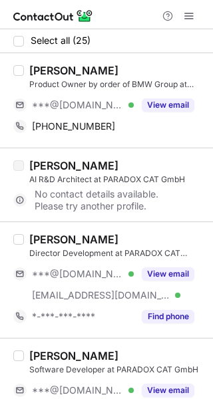
click at [37, 67] on div "Phone number for this profile is not available Try another profile Select all (…" at bounding box center [106, 199] width 213 height 399
click at [37, 67] on div "[PERSON_NAME]" at bounding box center [73, 70] width 89 height 13
copy div "Khelil"
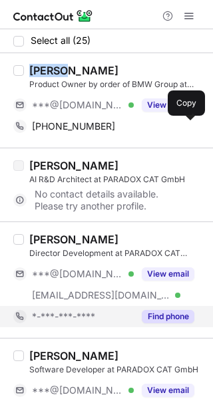
click at [156, 313] on button "Find phone" at bounding box center [168, 316] width 52 height 13
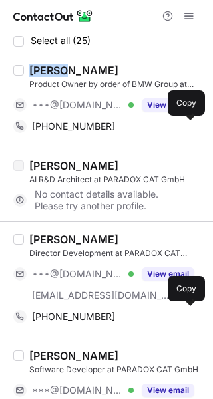
scroll to position [13, 0]
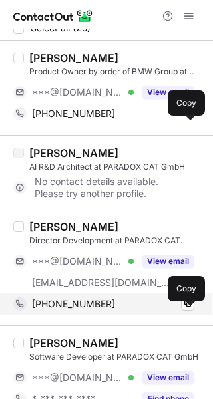
click at [157, 306] on div "[PHONE_NUMBER]" at bounding box center [113, 304] width 162 height 12
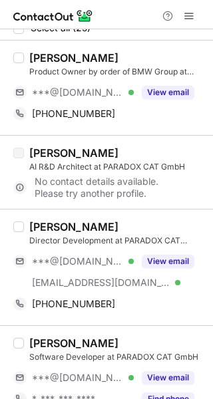
click at [45, 220] on div "[PERSON_NAME]" at bounding box center [73, 226] width 89 height 13
copy div "[PERSON_NAME]"
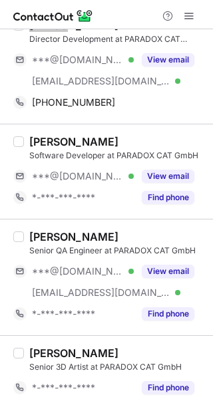
scroll to position [223, 0]
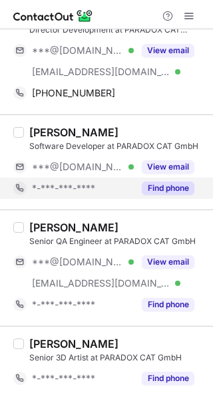
click at [167, 186] on button "Find phone" at bounding box center [168, 187] width 52 height 13
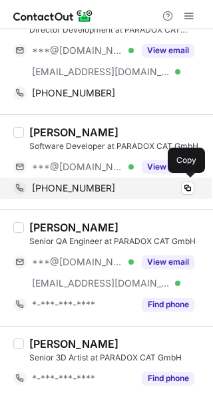
click at [152, 187] on div "[PHONE_NUMBER]" at bounding box center [113, 188] width 162 height 12
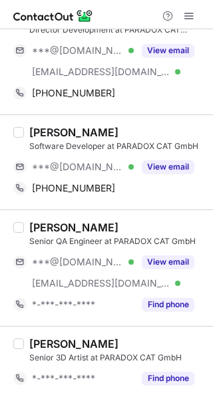
click at [50, 136] on div "[PERSON_NAME]" at bounding box center [73, 132] width 89 height 13
copy div "[PERSON_NAME]"
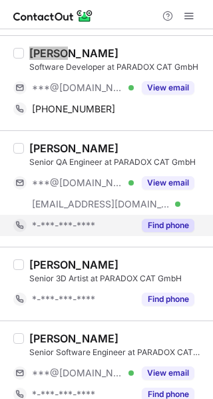
scroll to position [303, 0]
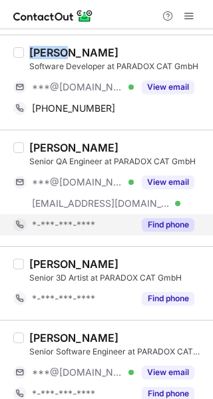
click at [158, 228] on button "Find phone" at bounding box center [168, 224] width 52 height 13
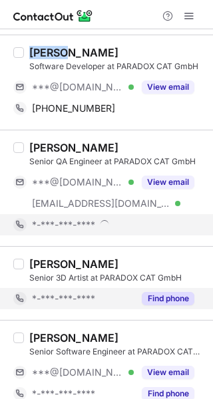
click at [170, 302] on button "Find phone" at bounding box center [168, 298] width 52 height 13
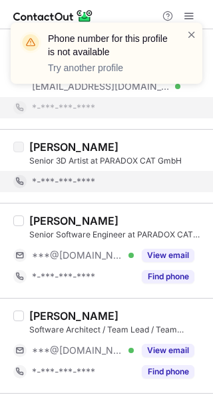
scroll to position [477, 0]
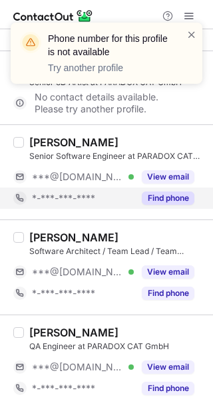
click at [171, 189] on div "Find phone" at bounding box center [164, 197] width 60 height 21
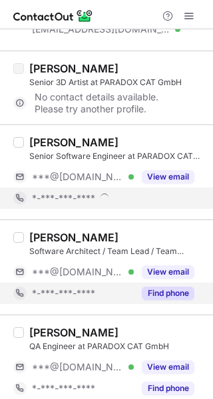
click at [171, 292] on button "Find phone" at bounding box center [168, 292] width 52 height 13
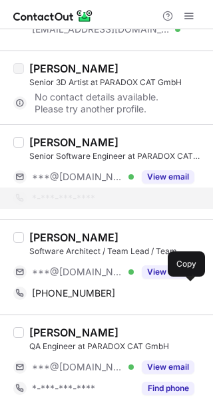
click at [171, 292] on div "[PHONE_NUMBER]" at bounding box center [113, 293] width 162 height 12
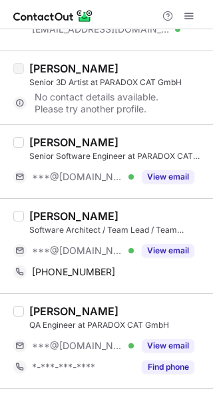
click at [45, 210] on div "[PERSON_NAME]" at bounding box center [73, 215] width 89 height 13
copy div "[PERSON_NAME]"
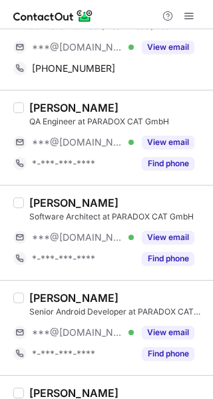
scroll to position [684, 0]
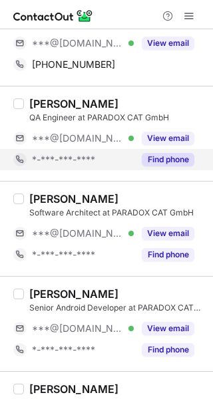
click at [167, 157] on button "Find phone" at bounding box center [168, 159] width 52 height 13
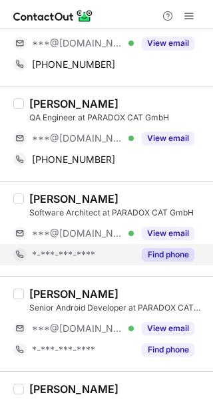
click at [173, 254] on button "Find phone" at bounding box center [168, 254] width 52 height 13
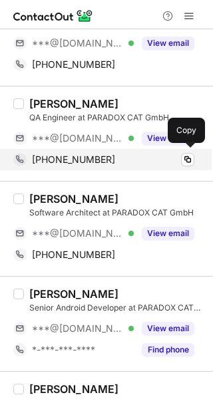
click at [176, 166] on div "[PHONE_NUMBER] Copy" at bounding box center [103, 159] width 181 height 21
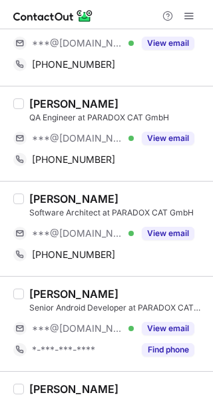
click at [37, 102] on div "[PERSON_NAME]" at bounding box center [73, 103] width 89 height 13
copy div "[PERSON_NAME]"
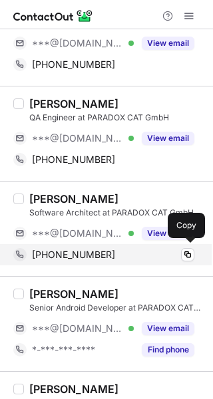
click at [139, 261] on div "[PHONE_NUMBER] Copy" at bounding box center [103, 254] width 181 height 21
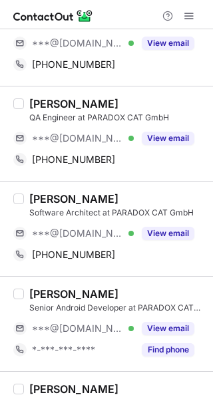
click at [41, 195] on div "[PERSON_NAME]" at bounding box center [73, 198] width 89 height 13
copy div "[PERSON_NAME]"
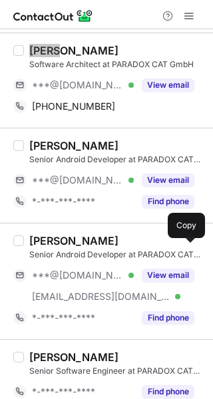
scroll to position [833, 0]
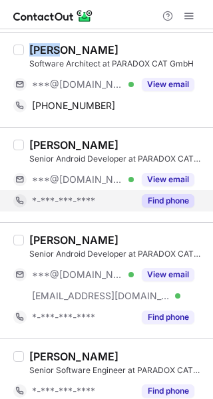
click at [177, 200] on button "Find phone" at bounding box center [168, 200] width 52 height 13
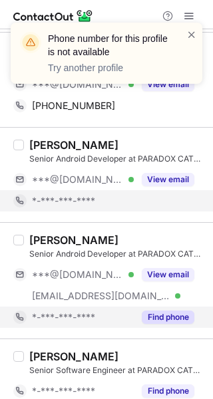
click at [165, 318] on button "Find phone" at bounding box center [168, 316] width 52 height 13
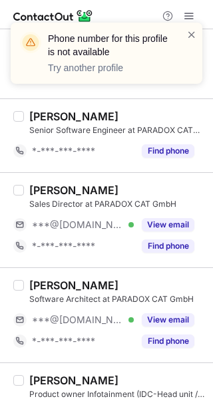
scroll to position [1030, 0]
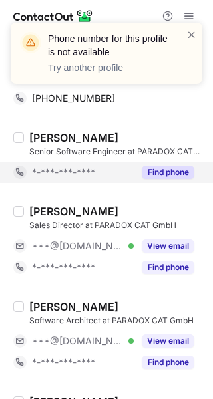
click at [176, 179] on div "Find phone" at bounding box center [164, 171] width 60 height 21
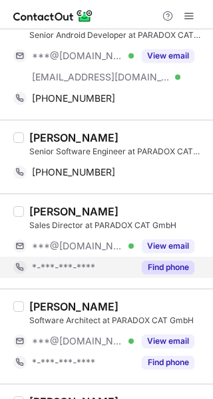
click at [167, 260] on button "Find phone" at bounding box center [168, 266] width 52 height 13
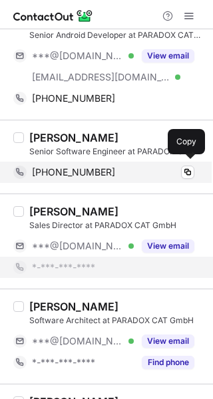
click at [165, 172] on div "[PHONE_NUMBER]" at bounding box center [113, 172] width 162 height 12
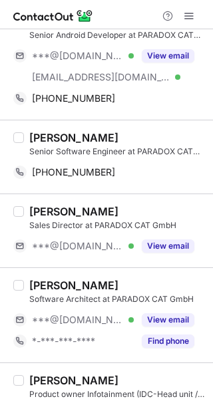
click at [43, 131] on div "[PERSON_NAME]" at bounding box center [73, 137] width 89 height 13
copy div "[PERSON_NAME]"
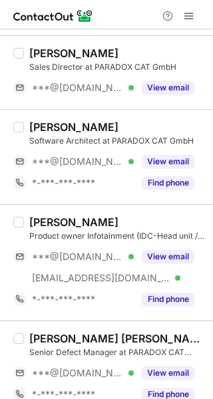
scroll to position [1189, 0]
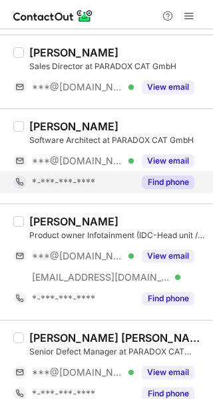
click at [163, 171] on div "Find phone" at bounding box center [164, 181] width 60 height 21
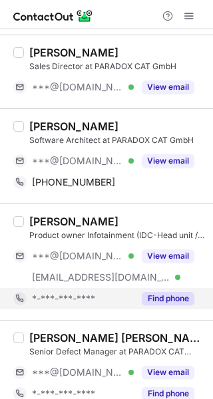
click at [159, 293] on button "Find phone" at bounding box center [168, 298] width 52 height 13
